Goal: Task Accomplishment & Management: Manage account settings

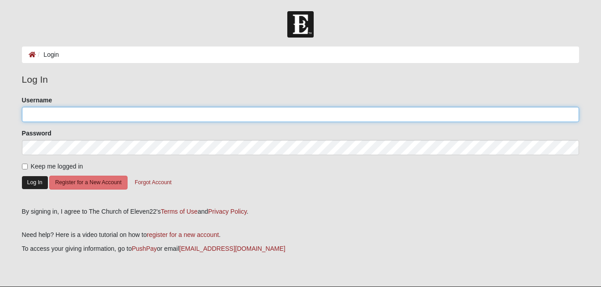
type input "MWinters"
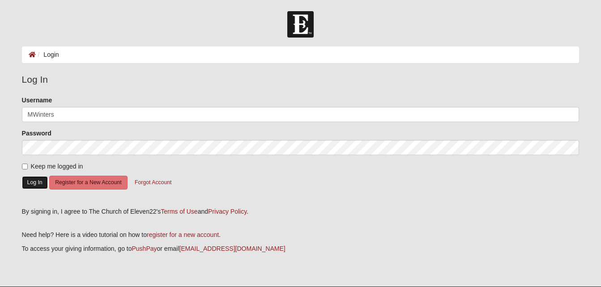
click at [33, 177] on button "Log In" at bounding box center [35, 182] width 26 height 13
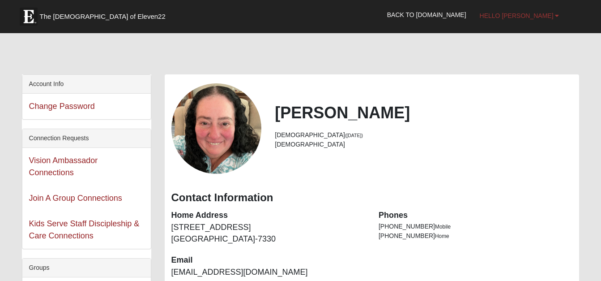
click at [555, 14] on b at bounding box center [557, 16] width 4 height 6
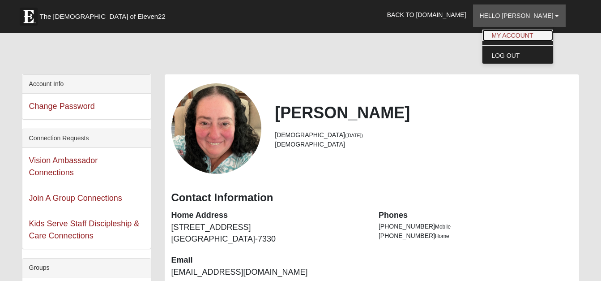
click at [534, 38] on link "My Account" at bounding box center [518, 36] width 71 height 12
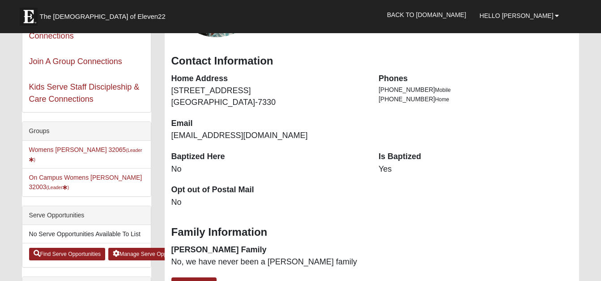
scroll to position [143, 0]
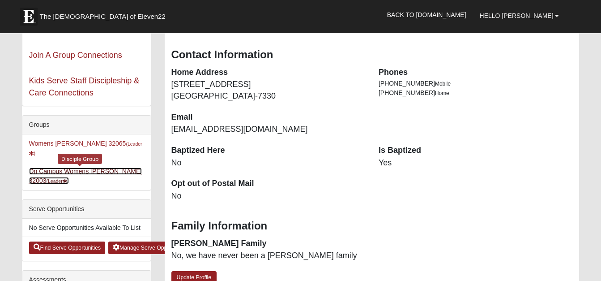
click at [63, 167] on link "On Campus Womens Winters 32003 (Leader )" at bounding box center [85, 175] width 113 height 17
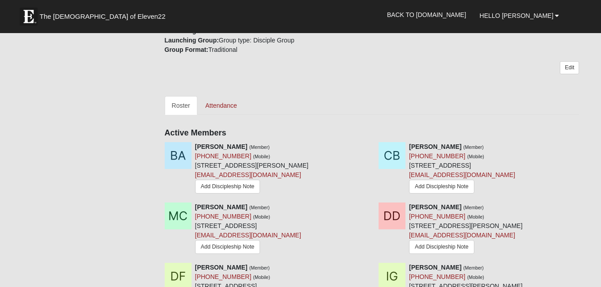
scroll to position [334, 0]
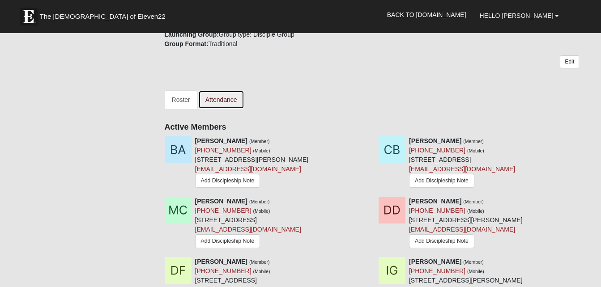
click at [216, 98] on link "Attendance" at bounding box center [221, 99] width 46 height 19
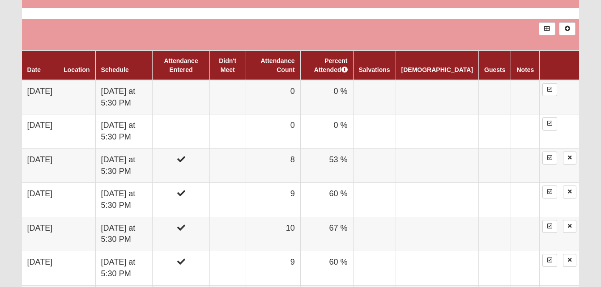
scroll to position [537, 0]
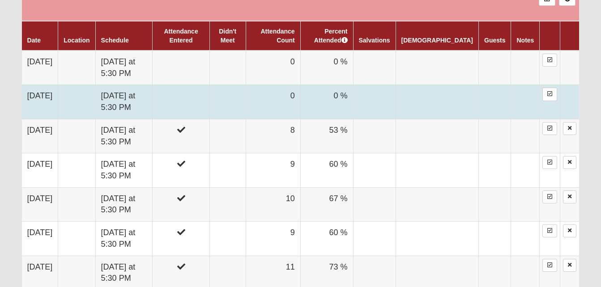
click at [300, 89] on td "0" at bounding box center [273, 102] width 55 height 34
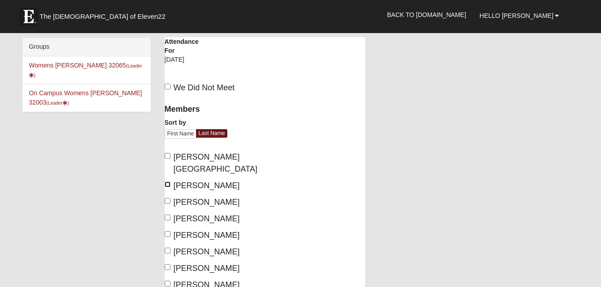
click at [167, 182] on input "[PERSON_NAME]" at bounding box center [168, 185] width 6 height 6
checkbox input "true"
click at [166, 197] on label "Calpo, Melissa" at bounding box center [202, 203] width 75 height 12
click at [166, 198] on input "Calpo, Melissa" at bounding box center [168, 201] width 6 height 6
checkbox input "true"
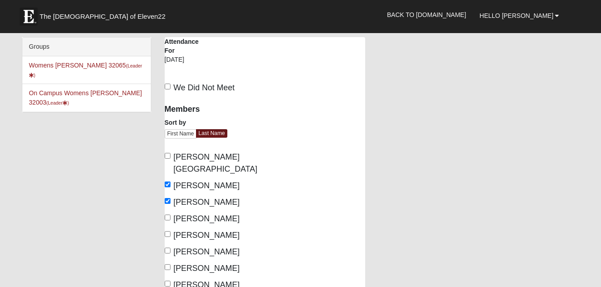
click at [167, 213] on label "Davis, Danielle" at bounding box center [202, 219] width 75 height 12
click at [167, 215] on input "Davis, Danielle" at bounding box center [168, 218] width 6 height 6
checkbox input "true"
click at [171, 246] on label "Green, Ione" at bounding box center [202, 252] width 75 height 12
click at [171, 248] on input "Green, Ione" at bounding box center [168, 251] width 6 height 6
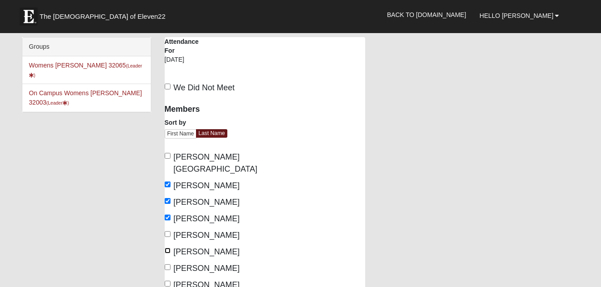
checkbox input "true"
click at [175, 264] on span "Hopper-DeLuca, Delores" at bounding box center [207, 268] width 66 height 9
click at [171, 265] on input "Hopper-DeLuca, Delores" at bounding box center [168, 268] width 6 height 6
checkbox input "true"
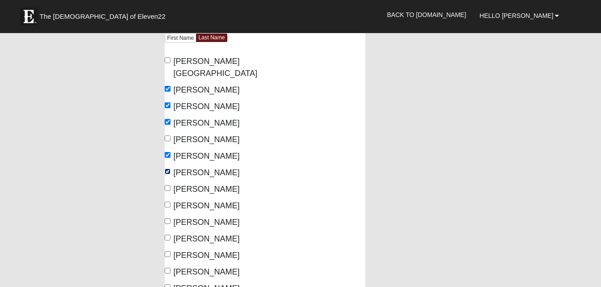
scroll to position [149, 0]
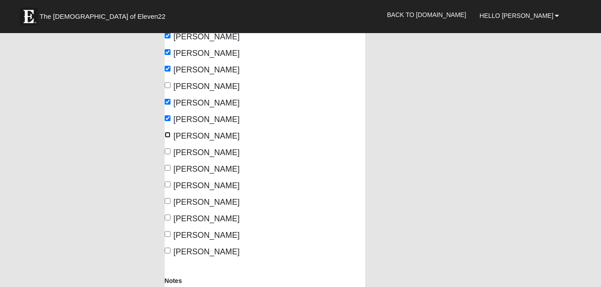
click at [166, 133] on input "[PERSON_NAME]" at bounding box center [168, 135] width 6 height 6
checkbox input "true"
click at [166, 151] on input "[PERSON_NAME]" at bounding box center [168, 152] width 6 height 6
checkbox input "true"
click at [166, 169] on input "Puentes, Emily" at bounding box center [168, 168] width 6 height 6
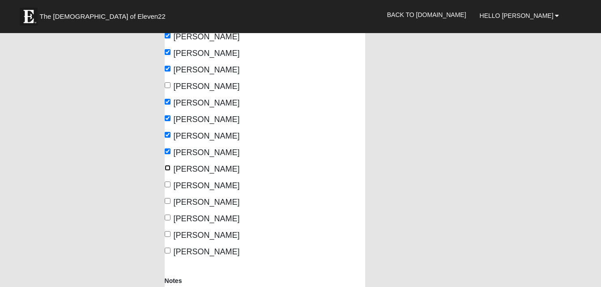
checkbox input "true"
click at [169, 201] on input "Rountree, Rehia" at bounding box center [168, 201] width 6 height 6
checkbox input "true"
click at [167, 220] on input "Schmidl, Tami" at bounding box center [168, 218] width 6 height 6
checkbox input "true"
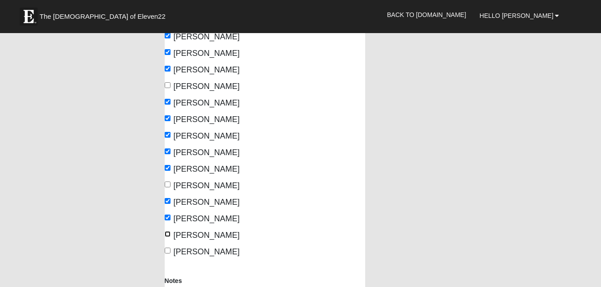
click at [168, 235] on input "Scholl, Ashli" at bounding box center [168, 234] width 6 height 6
checkbox input "true"
click at [171, 247] on label "Winters, Mary" at bounding box center [202, 252] width 75 height 12
click at [171, 248] on input "Winters, Mary" at bounding box center [168, 251] width 6 height 6
checkbox input "true"
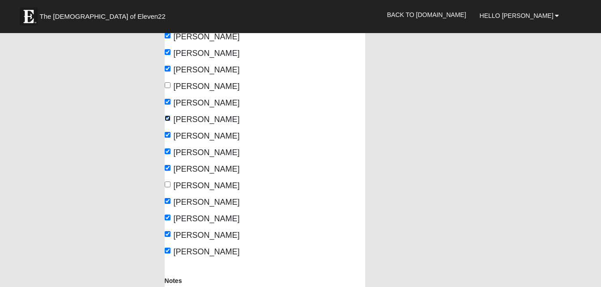
click at [169, 115] on input "Hopper-DeLuca, Delores" at bounding box center [168, 118] width 6 height 6
checkbox input "false"
click at [167, 200] on input "Rountree, Rehia" at bounding box center [168, 201] width 6 height 6
checkbox input "false"
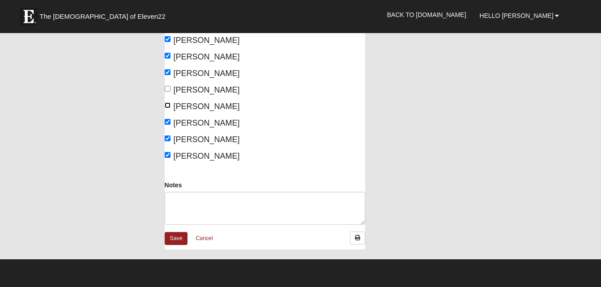
scroll to position [275, 0]
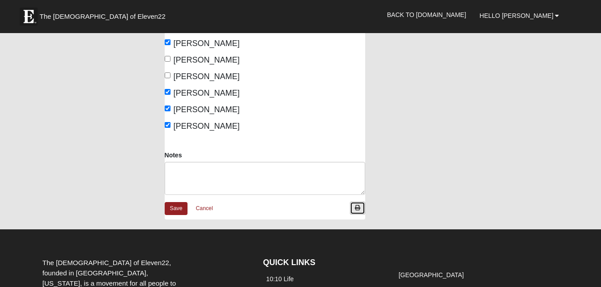
click at [362, 205] on link at bounding box center [357, 208] width 15 height 13
click at [179, 208] on link "Save" at bounding box center [176, 208] width 23 height 13
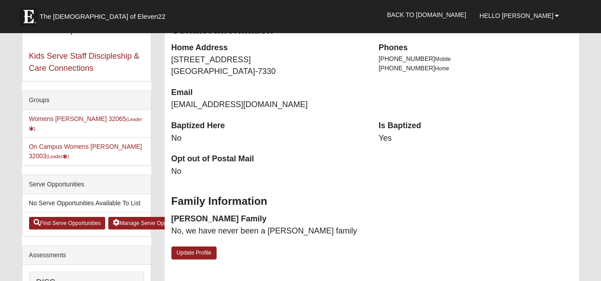
scroll to position [197, 0]
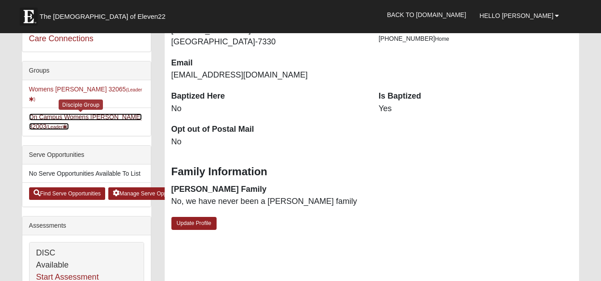
click at [115, 113] on link "On Campus Womens Winters 32003 (Leader )" at bounding box center [85, 121] width 113 height 17
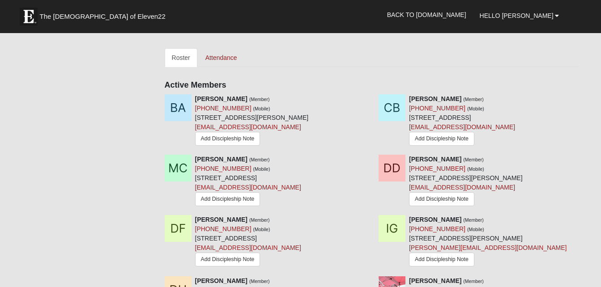
scroll to position [382, 0]
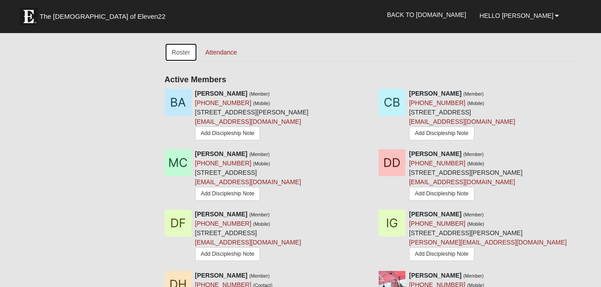
click at [180, 56] on link "Roster" at bounding box center [181, 52] width 33 height 19
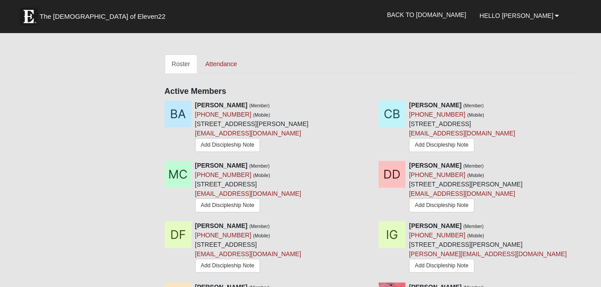
scroll to position [388, 0]
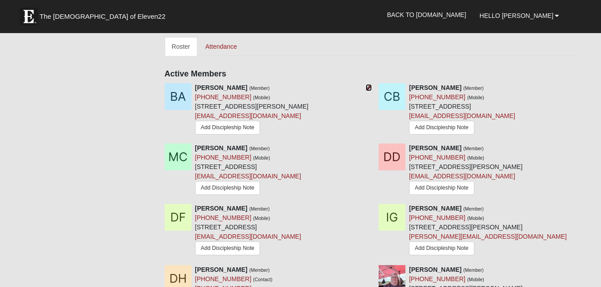
click at [367, 86] on icon at bounding box center [369, 88] width 6 height 6
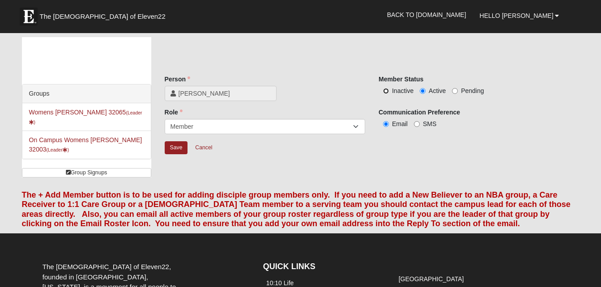
click at [385, 90] on input "Inactive" at bounding box center [386, 91] width 6 height 6
radio input "true"
click at [181, 146] on input "Save" at bounding box center [176, 147] width 23 height 13
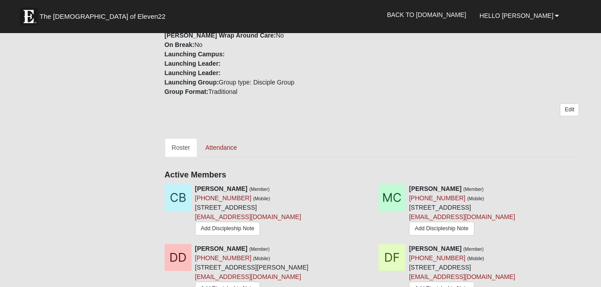
scroll to position [304, 0]
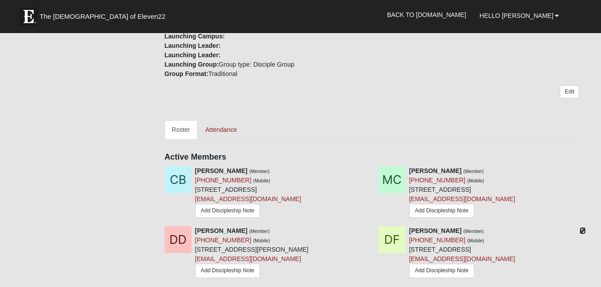
click at [584, 234] on icon at bounding box center [583, 231] width 6 height 6
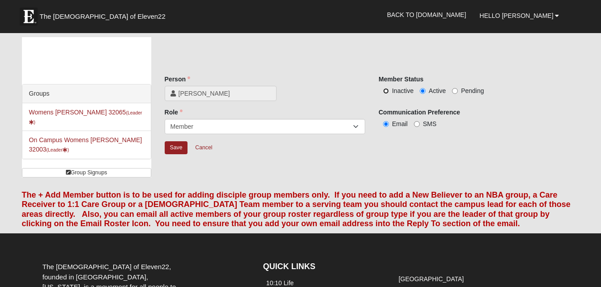
click at [383, 90] on input "Inactive" at bounding box center [386, 91] width 6 height 6
radio input "true"
click at [175, 150] on input "Save" at bounding box center [176, 147] width 23 height 13
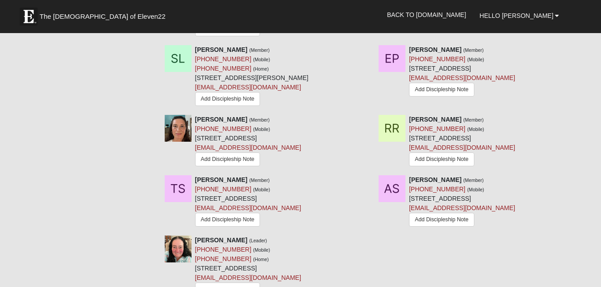
scroll to position [594, 0]
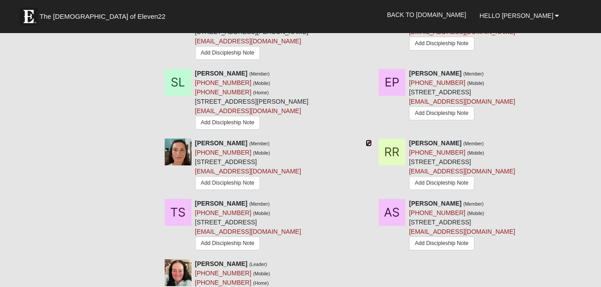
click at [367, 146] on icon at bounding box center [369, 143] width 6 height 6
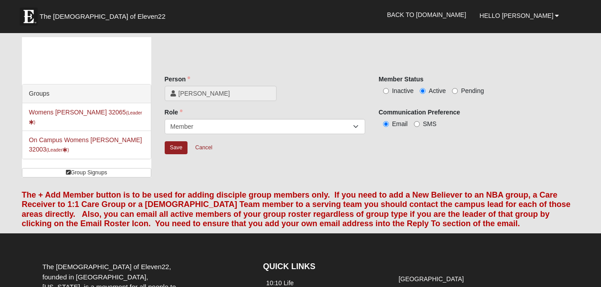
click at [391, 88] on label "Inactive" at bounding box center [396, 90] width 35 height 9
click at [389, 88] on input "Inactive" at bounding box center [386, 91] width 6 height 6
radio input "true"
click at [172, 145] on input "Save" at bounding box center [176, 147] width 23 height 13
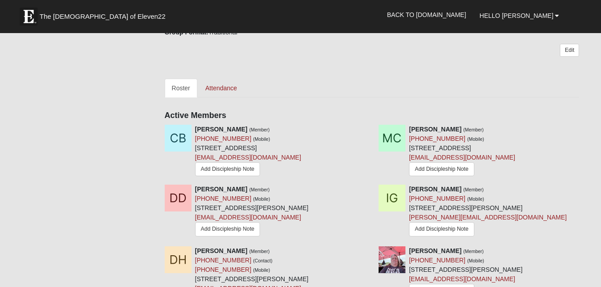
scroll to position [364, 0]
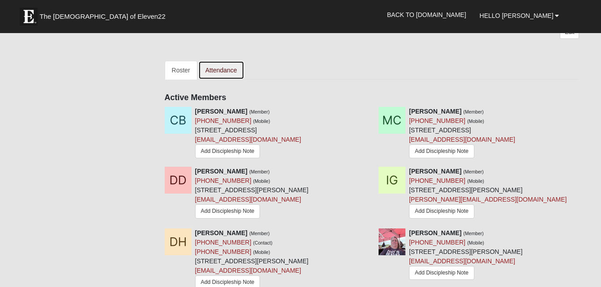
click at [231, 74] on link "Attendance" at bounding box center [221, 70] width 46 height 19
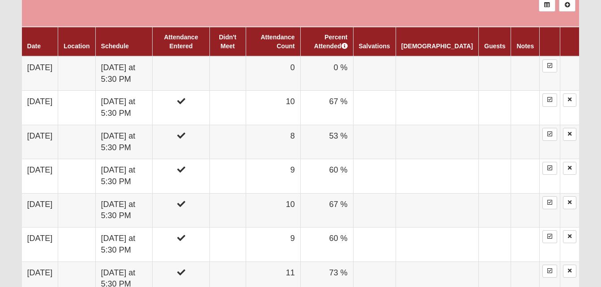
scroll to position [537, 0]
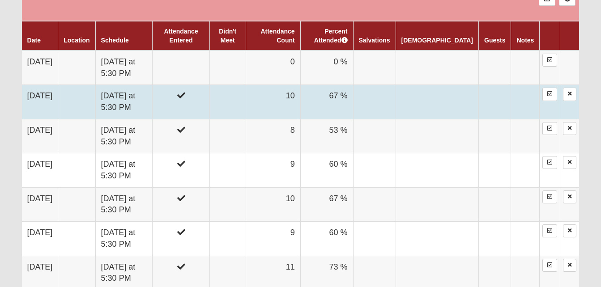
click at [292, 96] on td "10" at bounding box center [273, 102] width 55 height 34
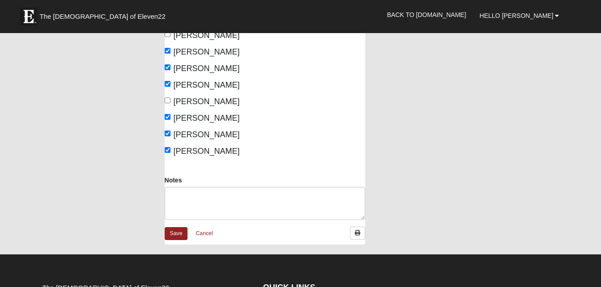
scroll to position [192, 0]
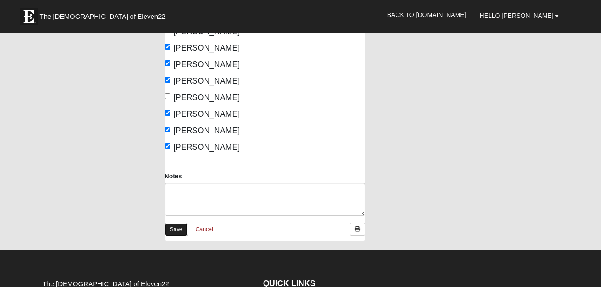
click at [178, 236] on link "Save" at bounding box center [176, 229] width 23 height 13
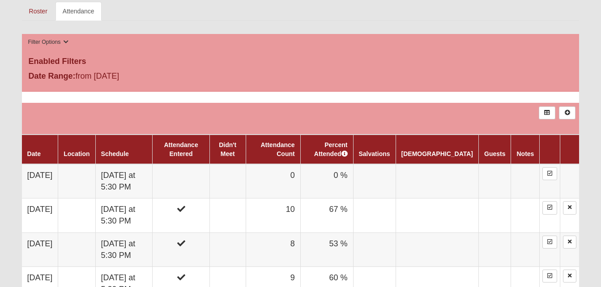
scroll to position [453, 0]
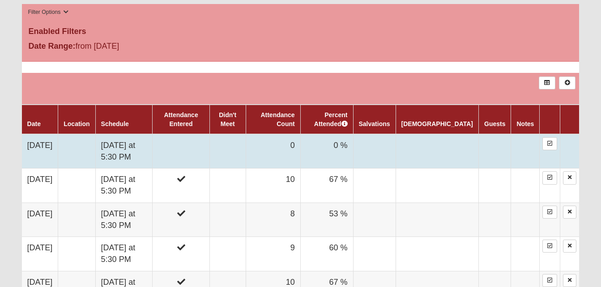
click at [276, 136] on td "0" at bounding box center [273, 151] width 55 height 34
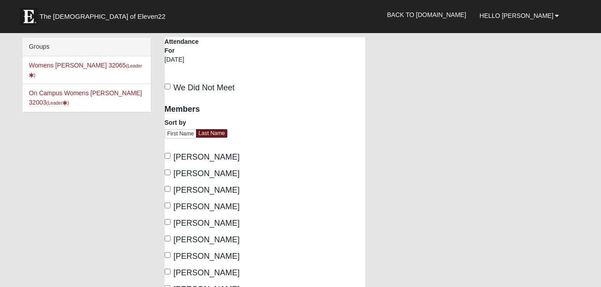
click at [167, 160] on label "Brown, Christy" at bounding box center [202, 157] width 75 height 12
click at [167, 159] on input "Brown, Christy" at bounding box center [168, 156] width 6 height 6
checkbox input "true"
click at [171, 184] on label "Davis, Danielle" at bounding box center [202, 190] width 75 height 12
click at [171, 186] on input "Davis, Danielle" at bounding box center [168, 189] width 6 height 6
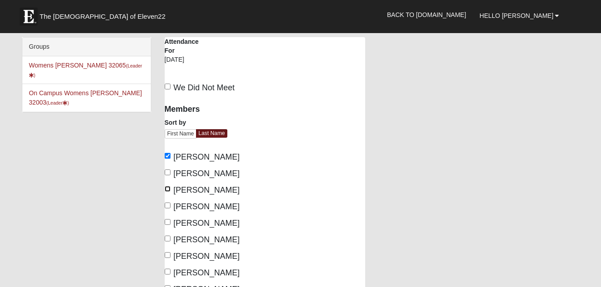
checkbox input "true"
click at [168, 242] on input "King, Deb" at bounding box center [168, 239] width 6 height 6
checkbox input "true"
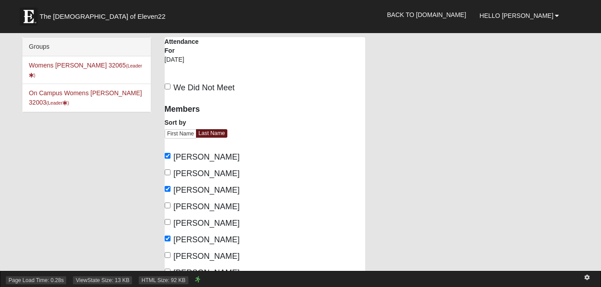
click at [168, 274] on div "Page Load Time: 0.28s ViewState Size: 13 KB HTML Size: 92 KB" at bounding box center [300, 279] width 601 height 16
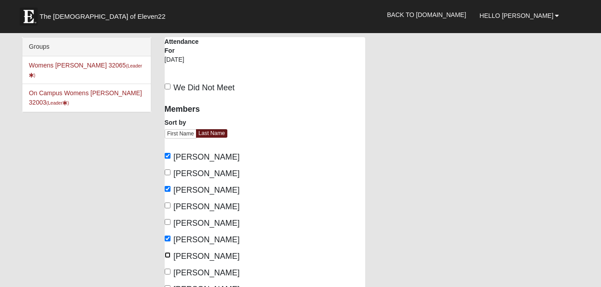
click at [169, 258] on input "Lyon, Sasha" at bounding box center [168, 255] width 6 height 6
checkbox input "true"
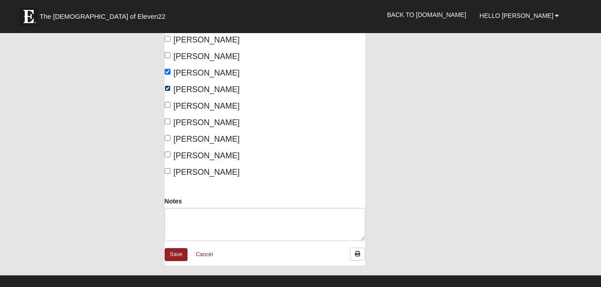
scroll to position [179, 0]
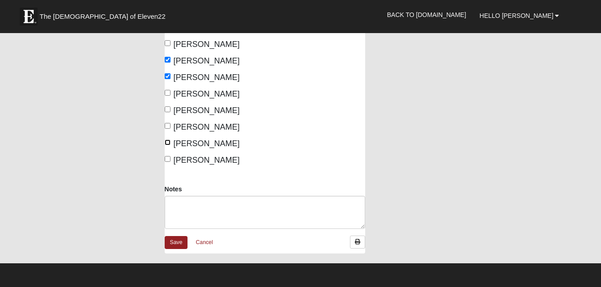
click at [167, 145] on input "Scholl, Ashli" at bounding box center [168, 143] width 6 height 6
checkbox input "true"
click at [166, 162] on input "Winters, Mary" at bounding box center [168, 159] width 6 height 6
checkbox input "true"
click at [183, 249] on link "Save" at bounding box center [176, 242] width 23 height 13
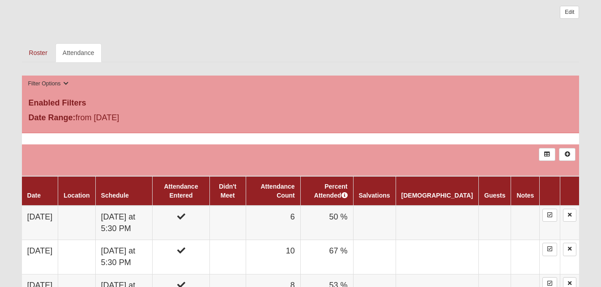
scroll to position [418, 0]
